Goal: Task Accomplishment & Management: Use online tool/utility

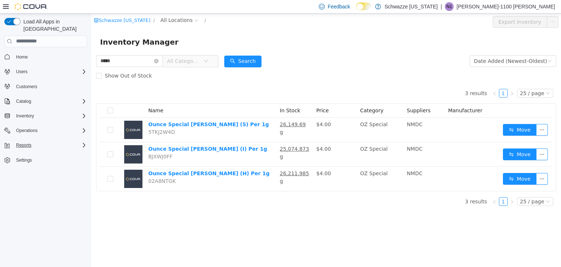
click at [34, 141] on button "Reports" at bounding box center [23, 145] width 21 height 9
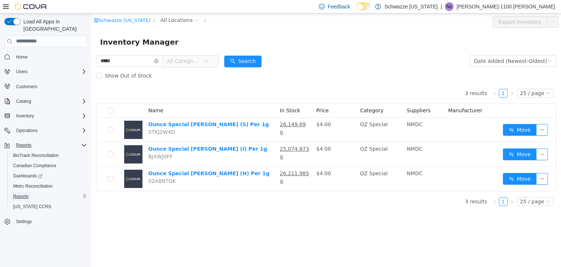
click at [22, 193] on span "Reports" at bounding box center [20, 196] width 15 height 6
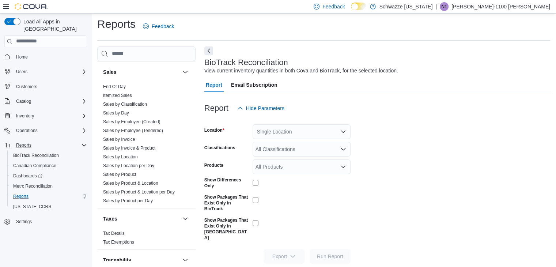
scroll to position [508, 0]
click at [118, 87] on link "End Of Day" at bounding box center [114, 86] width 23 height 5
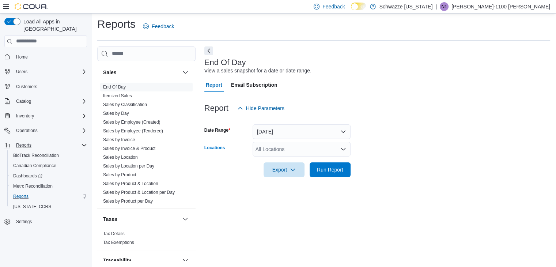
click at [282, 142] on div "All Locations" at bounding box center [301, 149] width 98 height 15
type input "***"
click at [285, 157] on span "RGO13 Clovis" at bounding box center [291, 160] width 33 height 7
click at [357, 179] on div at bounding box center [377, 181] width 346 height 9
click at [319, 164] on span "Run Report" at bounding box center [330, 169] width 32 height 15
